Goal: Information Seeking & Learning: Learn about a topic

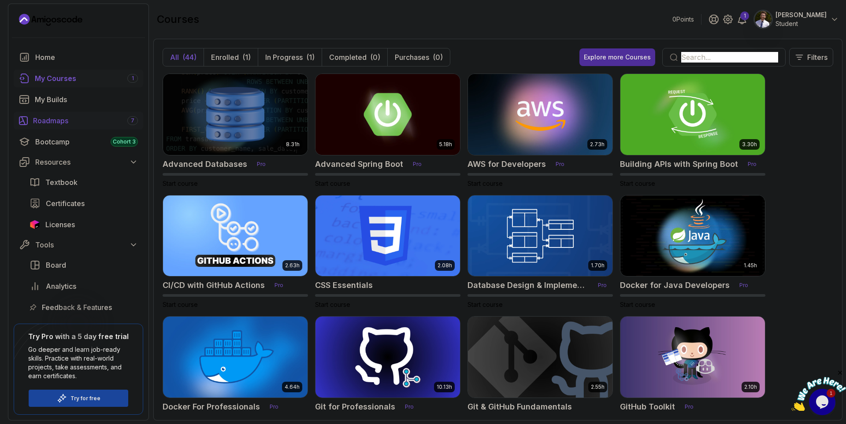
click at [75, 123] on div "Roadmaps 7" at bounding box center [85, 120] width 105 height 11
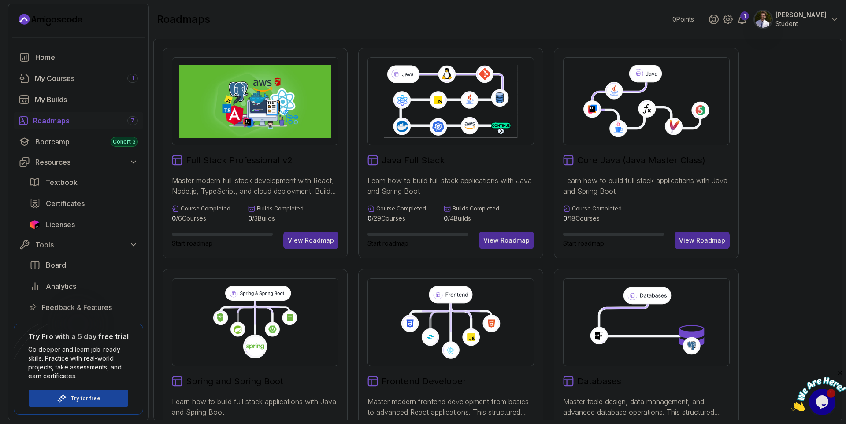
click at [281, 326] on icon at bounding box center [255, 322] width 152 height 73
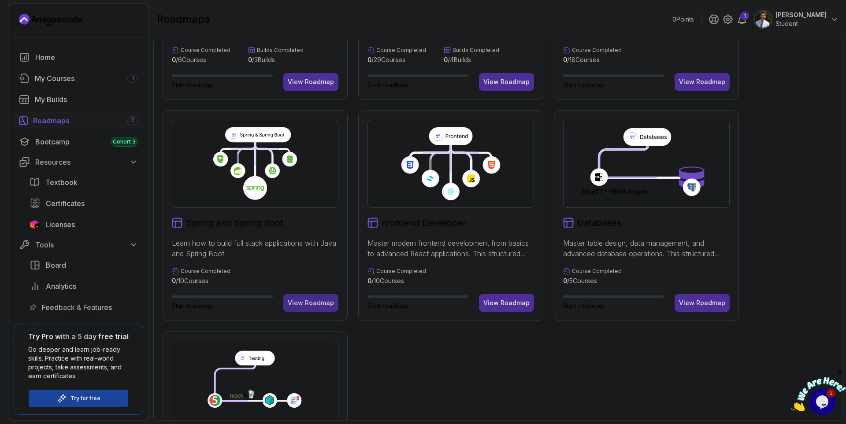
click at [315, 301] on div "View Roadmap" at bounding box center [311, 303] width 46 height 9
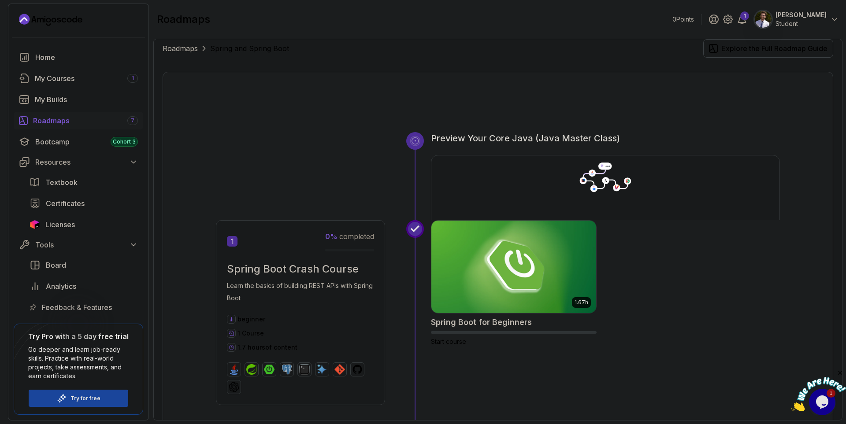
scroll to position [115, 0]
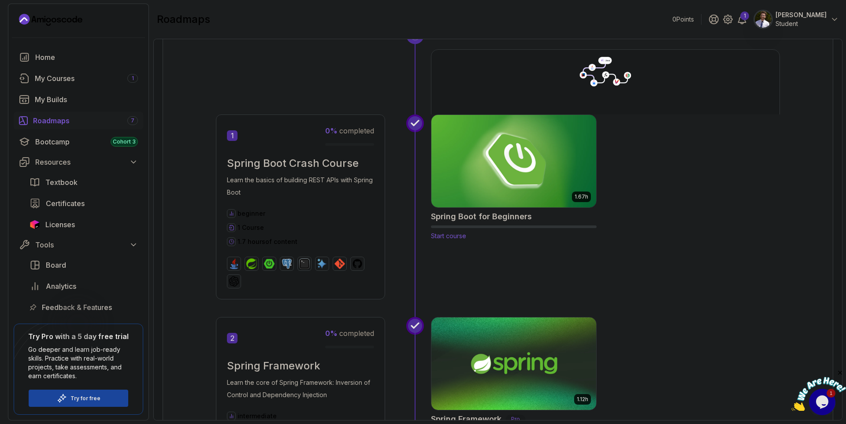
click at [498, 199] on img at bounding box center [513, 161] width 173 height 97
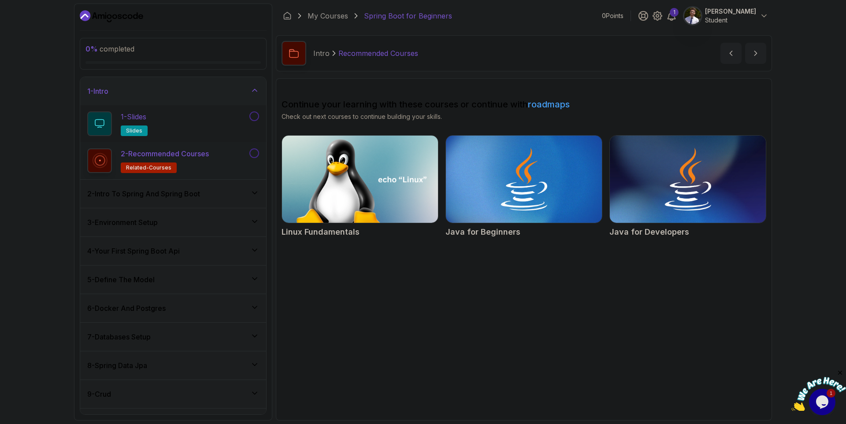
click at [227, 132] on div "1 - Slides slides" at bounding box center [167, 123] width 160 height 25
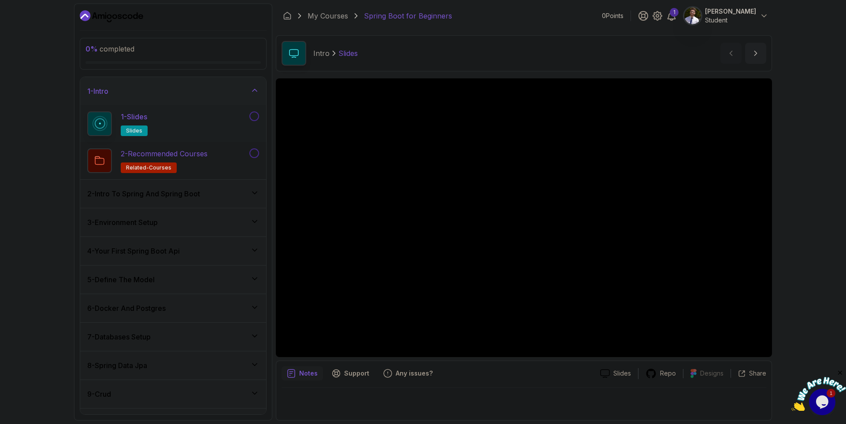
click at [246, 152] on div "2 - Recommended Courses related-courses" at bounding box center [167, 160] width 160 height 25
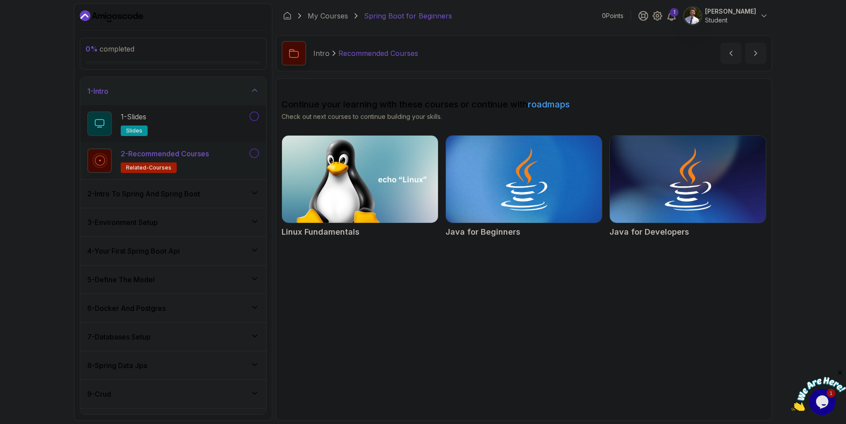
click at [216, 198] on div "2 - Intro To Spring And Spring Boot" at bounding box center [173, 194] width 172 height 11
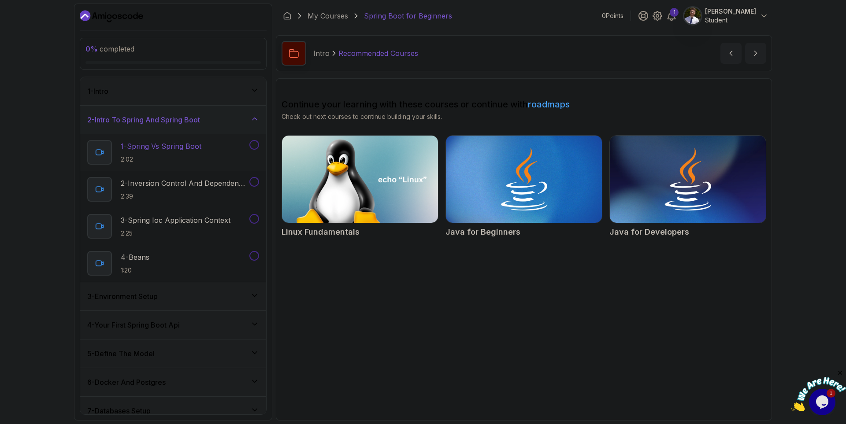
click at [174, 164] on div "1 - Spring Vs Spring Boot 2:02" at bounding box center [167, 152] width 160 height 25
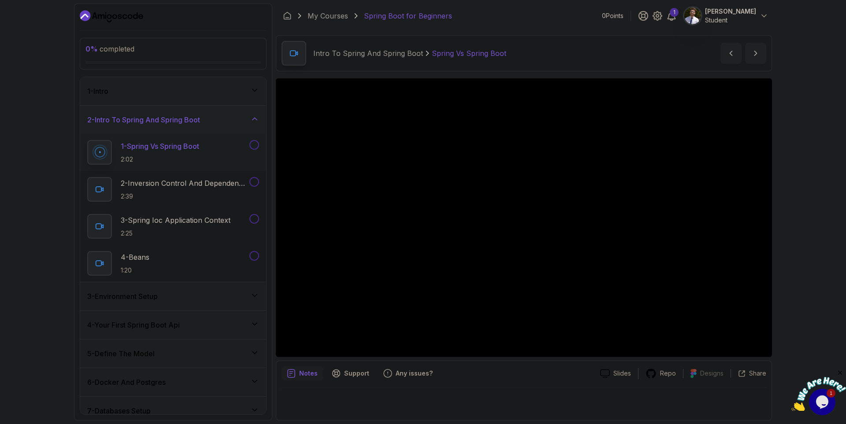
click at [301, 374] on p "Notes" at bounding box center [308, 373] width 19 height 9
click at [366, 374] on p "Support" at bounding box center [356, 373] width 25 height 9
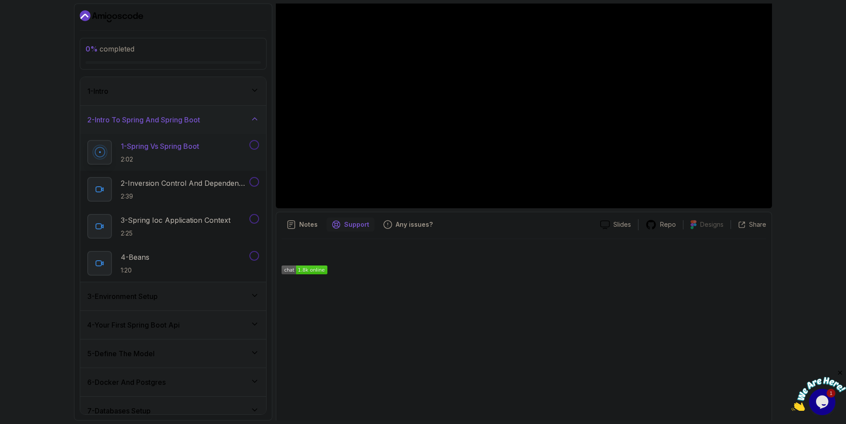
scroll to position [167, 0]
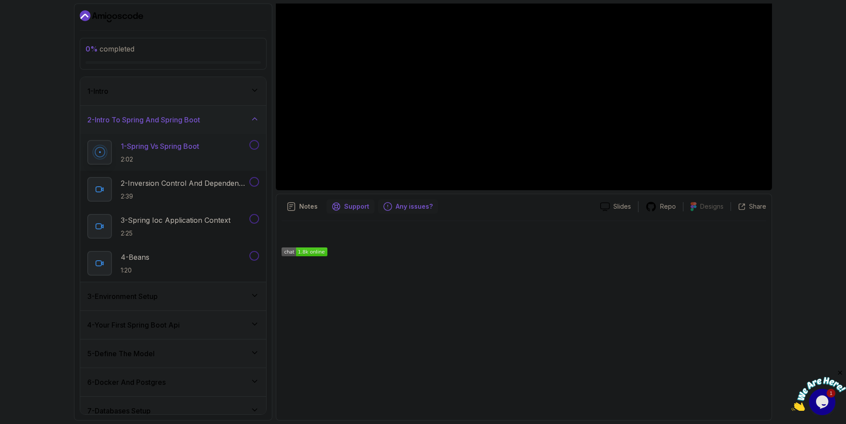
click at [396, 204] on p "Any issues?" at bounding box center [414, 206] width 37 height 9
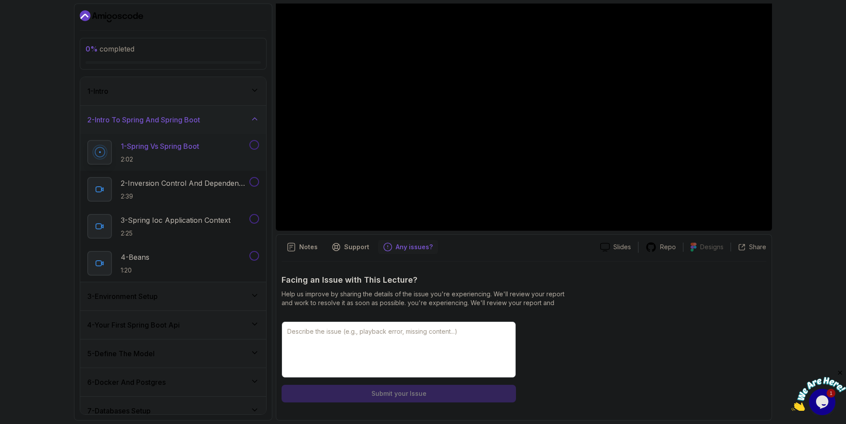
scroll to position [126, 0]
click at [386, 321] on div "Facing an Issue with This Lecture? Help us improve by sharing the details of th…" at bounding box center [523, 338] width 485 height 129
